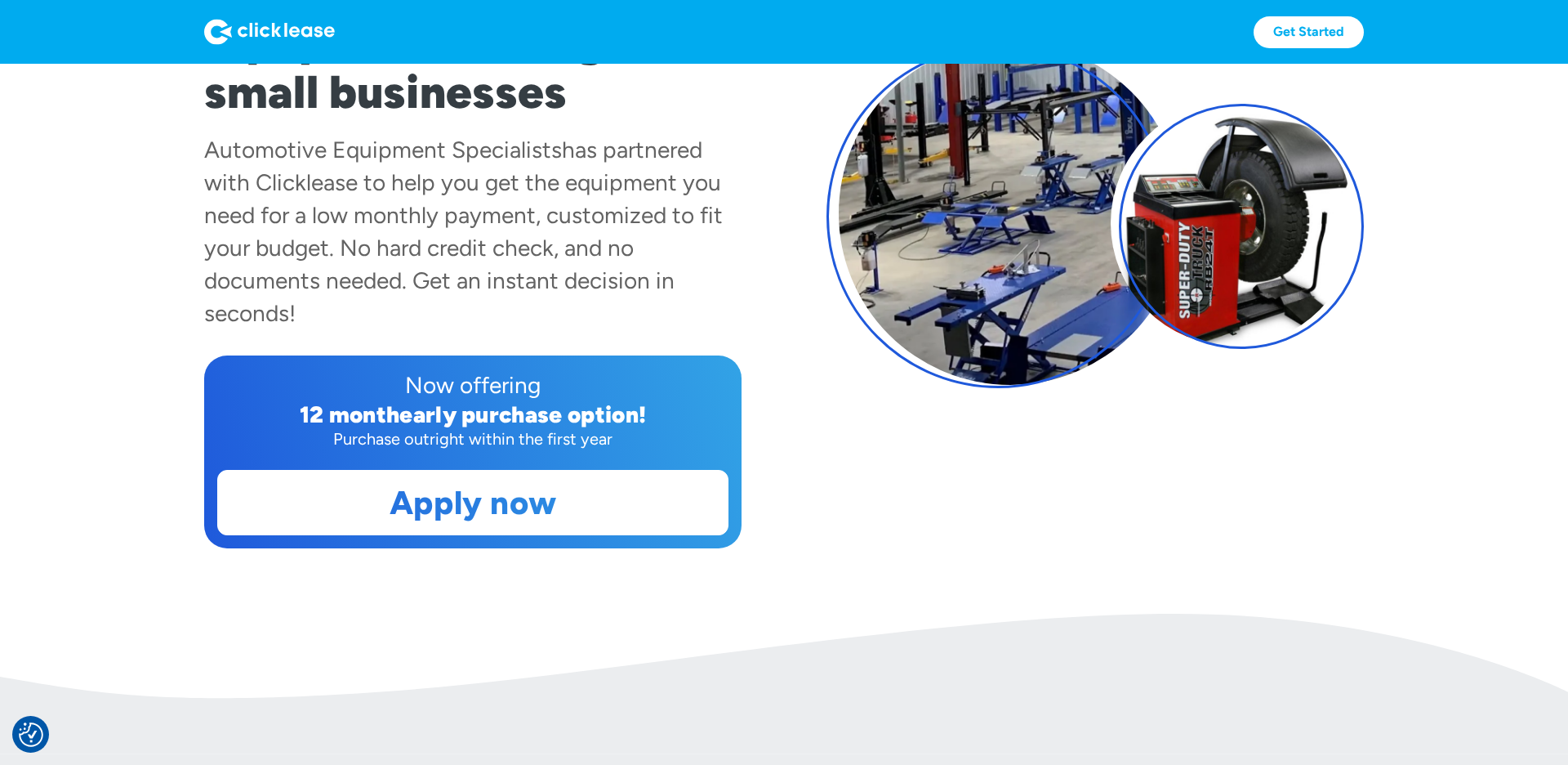
scroll to position [253, 0]
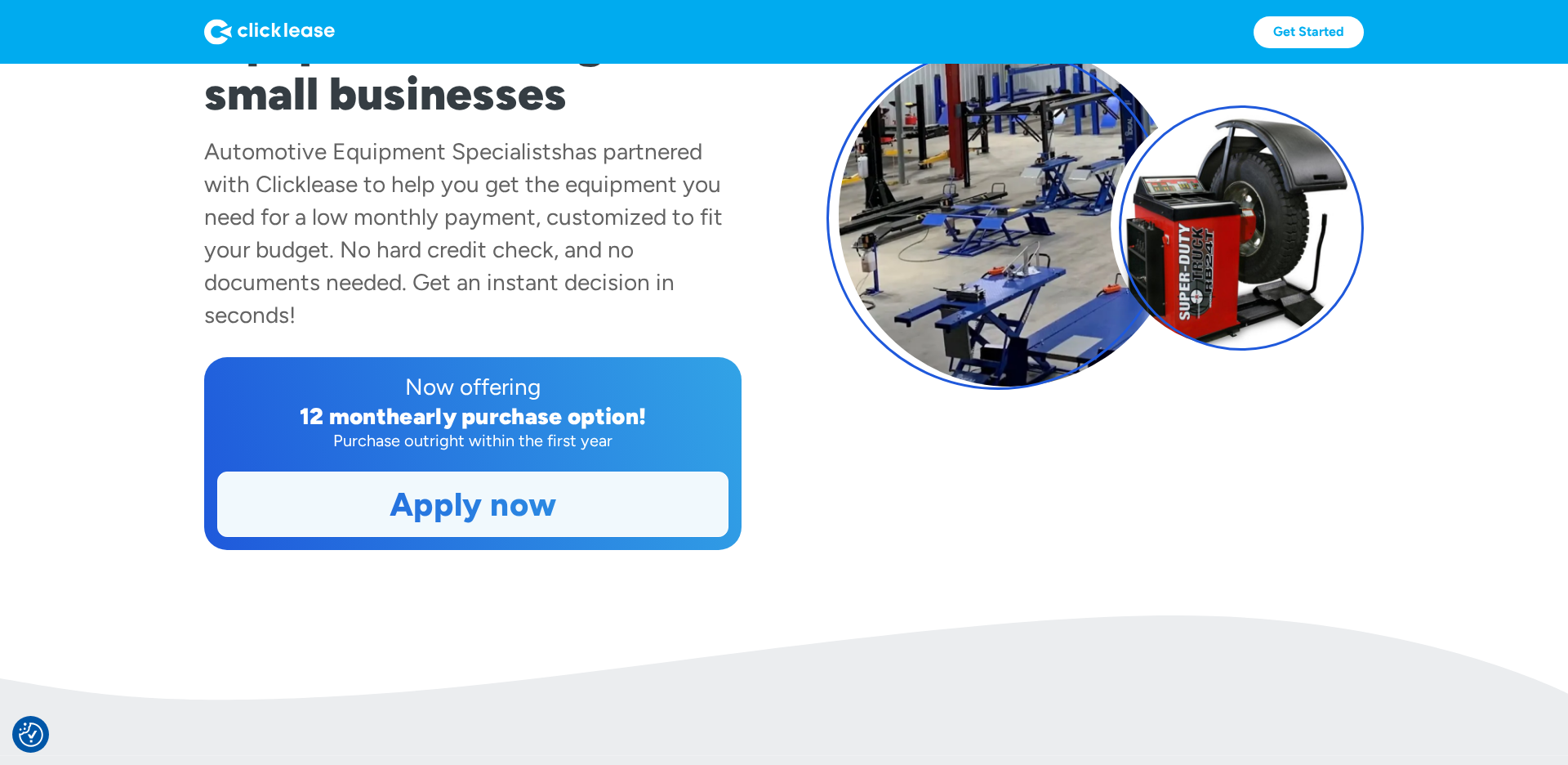
click at [466, 507] on link "Apply now" at bounding box center [472, 504] width 510 height 64
